Goal: Check status: Check status

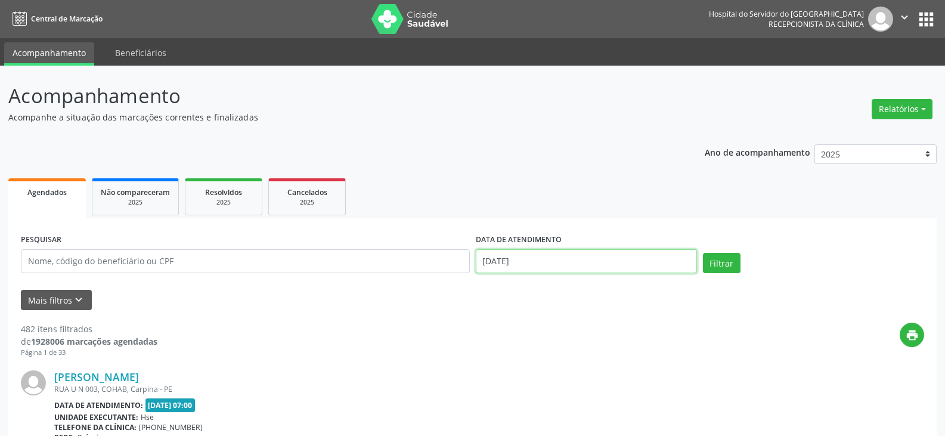
click at [641, 265] on input "[DATE]" at bounding box center [586, 261] width 221 height 24
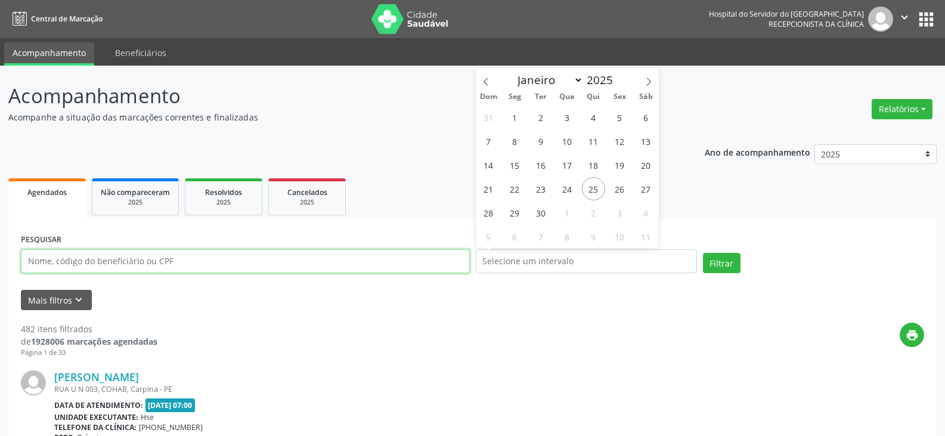
click at [263, 264] on input "text" at bounding box center [245, 261] width 449 height 24
click at [703, 253] on button "Filtrar" at bounding box center [722, 263] width 38 height 20
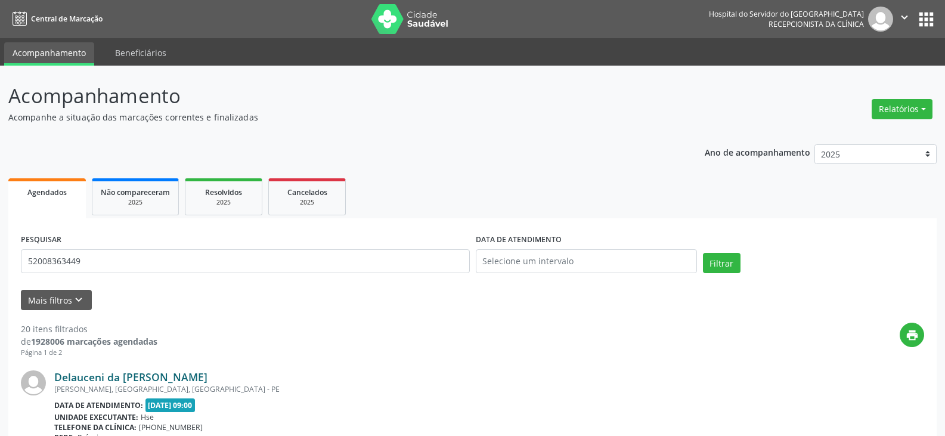
click at [161, 381] on link "Delauceni da [PERSON_NAME]" at bounding box center [130, 376] width 153 height 13
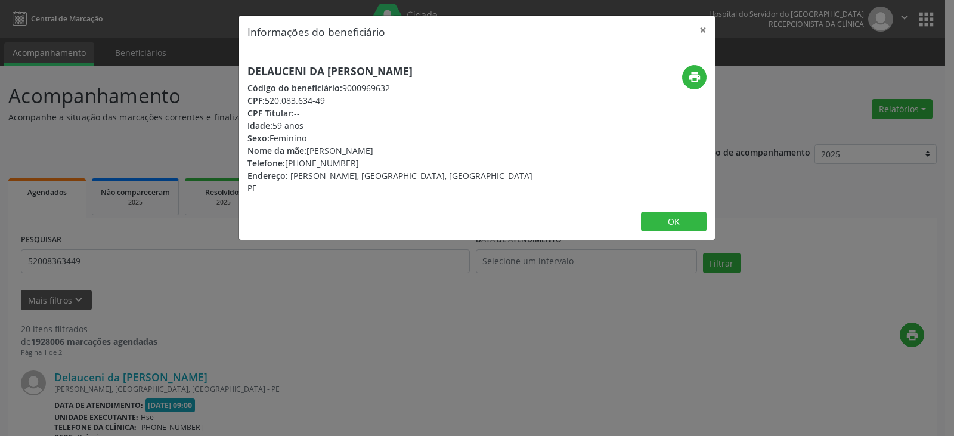
drag, startPoint x: 429, startPoint y: 57, endPoint x: 236, endPoint y: 69, distance: 193.6
click at [236, 69] on div "Informações do beneficiário × Delauceni da [PERSON_NAME] Código do beneficiário…" at bounding box center [477, 218] width 954 height 436
copy h5 "Delauceni da [PERSON_NAME]"
drag, startPoint x: 332, startPoint y: 101, endPoint x: 268, endPoint y: 101, distance: 63.8
click at [268, 101] on div "CPF: 520.083.634-49" at bounding box center [398, 100] width 301 height 13
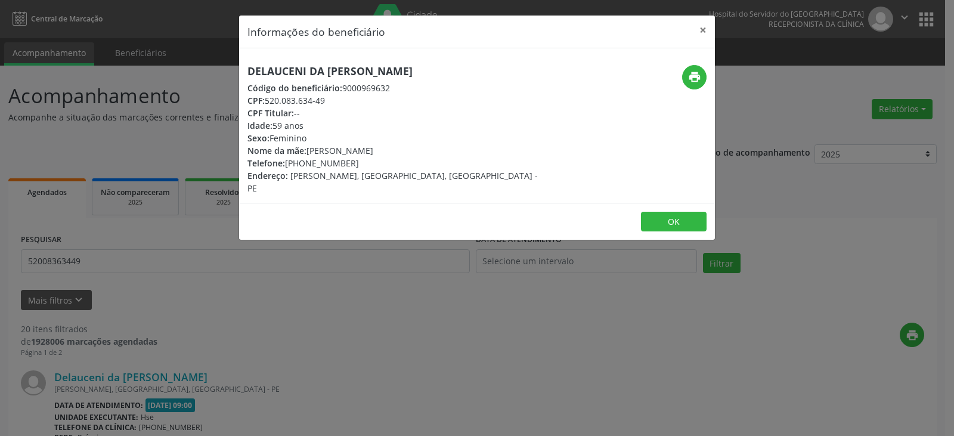
copy div "520.083.634-49"
drag, startPoint x: 358, startPoint y: 165, endPoint x: 304, endPoint y: 165, distance: 54.9
click at [304, 165] on div "Telefone: [PHONE_NUMBER]" at bounding box center [398, 163] width 301 height 13
copy div "99530-4154"
click at [690, 78] on icon "print" at bounding box center [694, 76] width 13 height 13
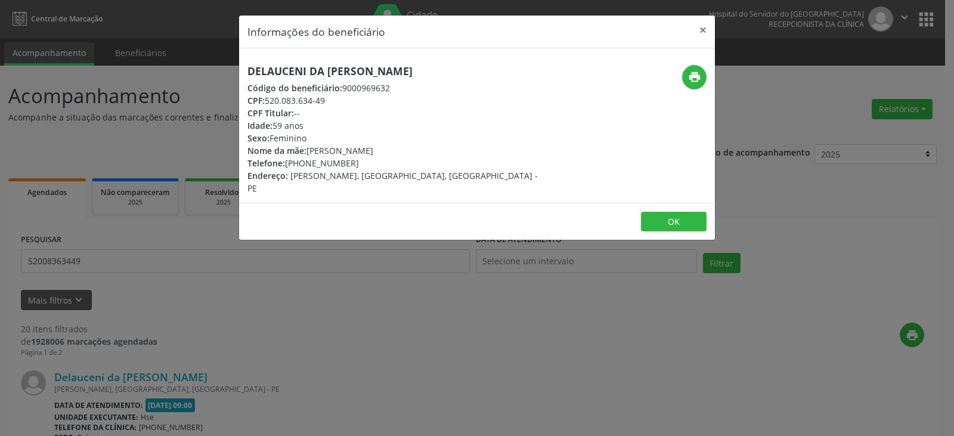
click at [688, 39] on header "Informações do beneficiário ×" at bounding box center [477, 32] width 476 height 33
click at [693, 33] on button "×" at bounding box center [703, 30] width 24 height 29
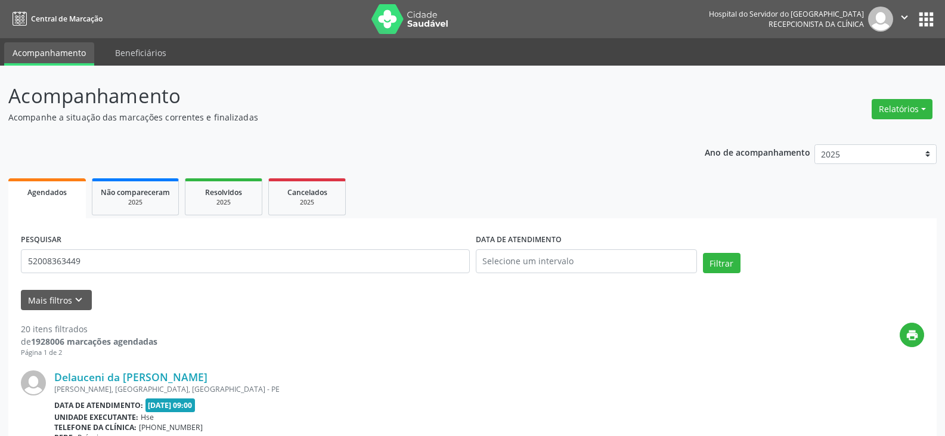
click at [282, 274] on div "PESQUISAR 52008363449" at bounding box center [245, 256] width 455 height 51
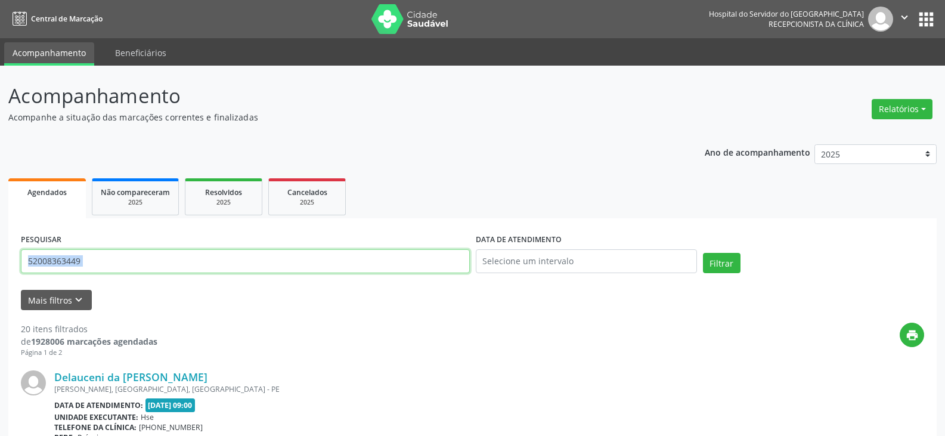
click at [271, 254] on input "52008363449" at bounding box center [245, 261] width 449 height 24
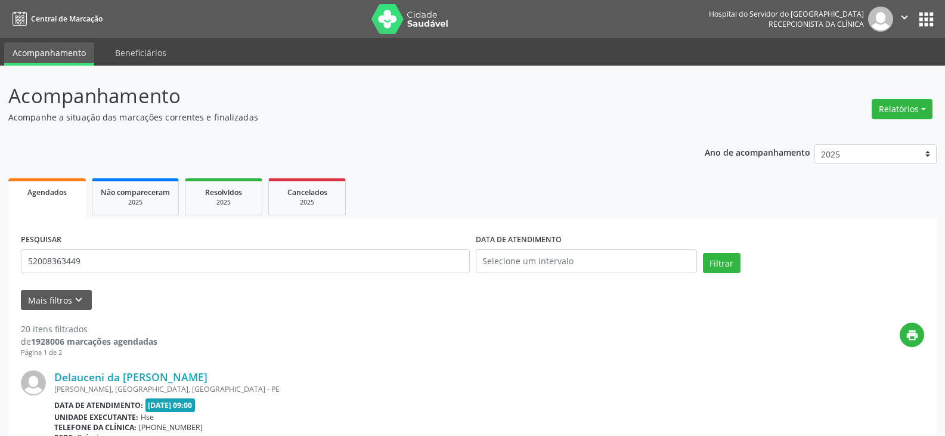
click at [266, 290] on form "PESQUISAR 52008363449 DATA DE ATENDIMENTO Filtrar UNIDADE EXECUTANTE Selecione …" at bounding box center [473, 270] width 904 height 79
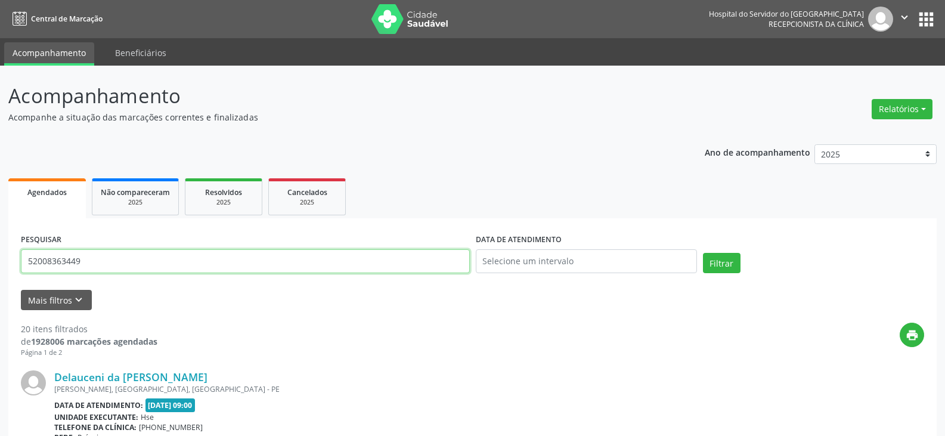
click at [251, 261] on input "52008363449" at bounding box center [245, 261] width 449 height 24
paste input "ALDIMA LIRA DE HERVAL"
type input "ALDIMA LIRA DE HERVAL"
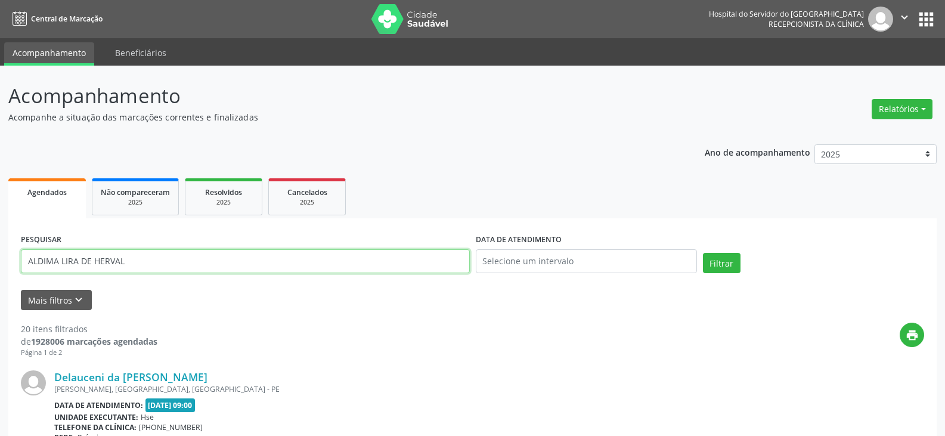
click at [703, 253] on button "Filtrar" at bounding box center [722, 263] width 38 height 20
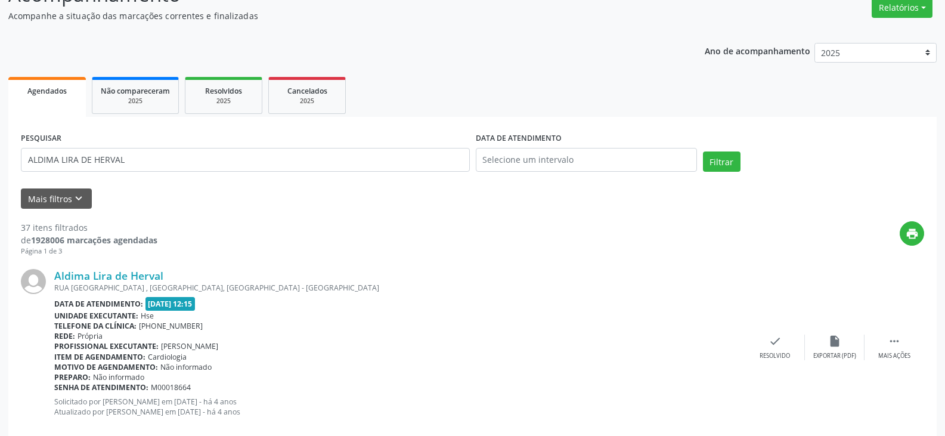
scroll to position [119, 0]
